Goal: Find specific page/section: Find specific page/section

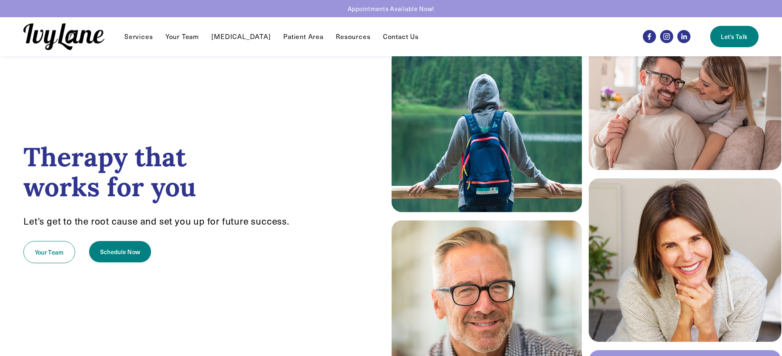
click at [191, 36] on link "Your Team" at bounding box center [182, 37] width 34 height 10
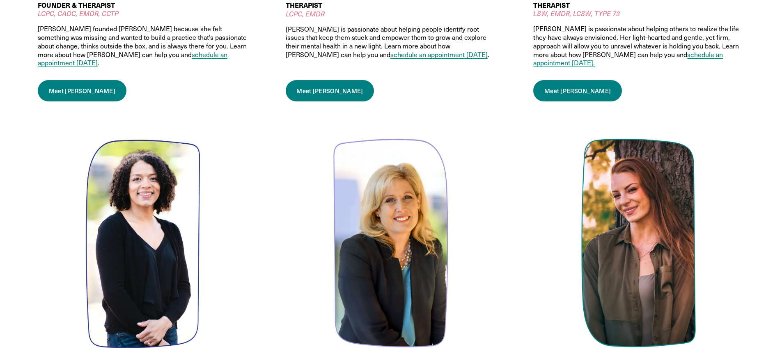
scroll to position [451, 0]
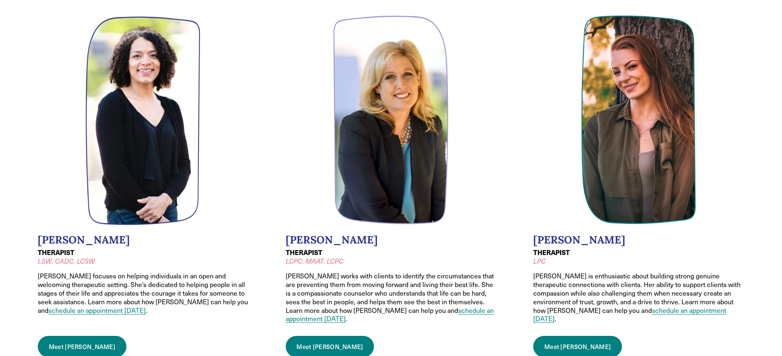
click at [314, 336] on link "Meet Caroline" at bounding box center [330, 346] width 89 height 21
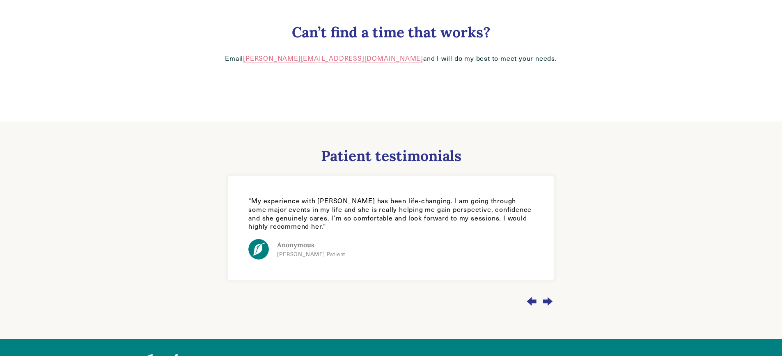
scroll to position [704, 0]
